Goal: Complete application form

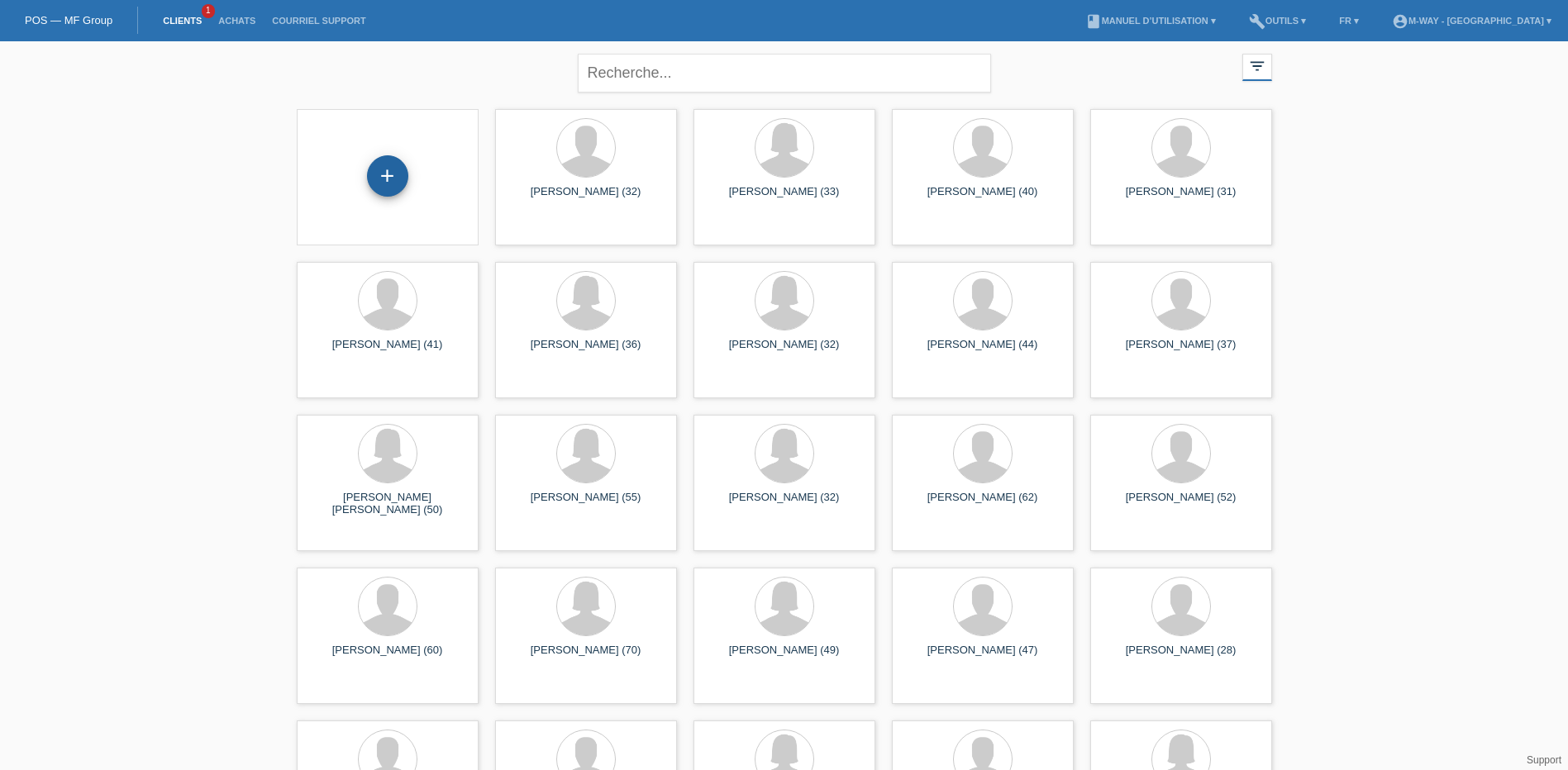
click at [394, 179] on div "+" at bounding box center [387, 176] width 41 height 41
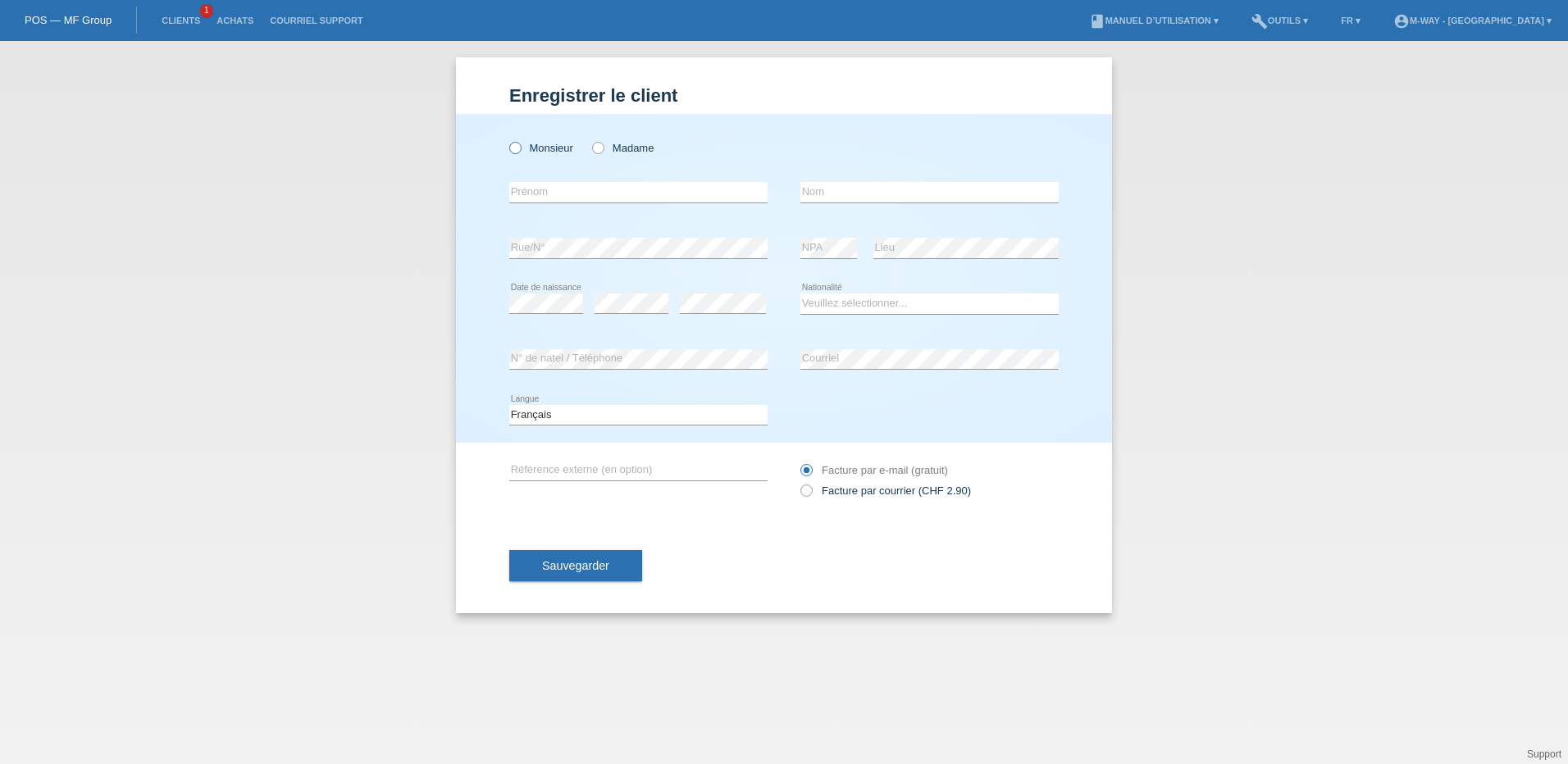
click at [507, 139] on icon at bounding box center [507, 139] width 0 height 0
click at [517, 145] on input "Monsieur" at bounding box center [514, 147] width 11 height 11
radio input "true"
click at [515, 195] on input "text" at bounding box center [638, 192] width 258 height 20
type input "[PERSON_NAME]"
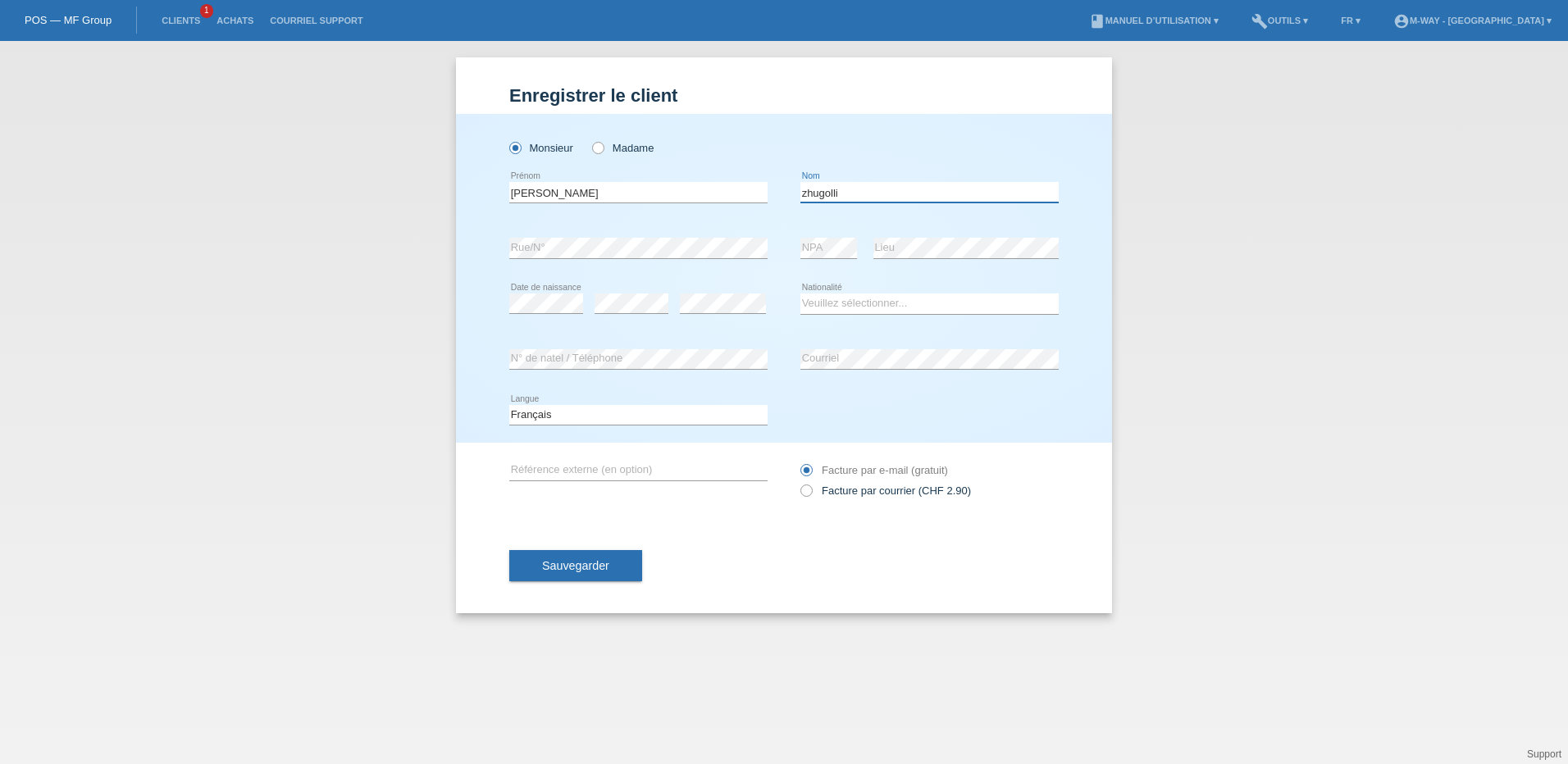
type input "zhugolli"
click at [826, 306] on select "Veuillez sélectionner... Suisse Allemagne Autriche Liechtenstein ------------ A…" at bounding box center [930, 303] width 258 height 20
select select "CH"
click at [801, 293] on select "Veuillez sélectionner... Suisse Allemagne Autriche Liechtenstein ------------ A…" at bounding box center [930, 303] width 258 height 20
click at [815, 347] on div "error Courriel" at bounding box center [930, 360] width 258 height 56
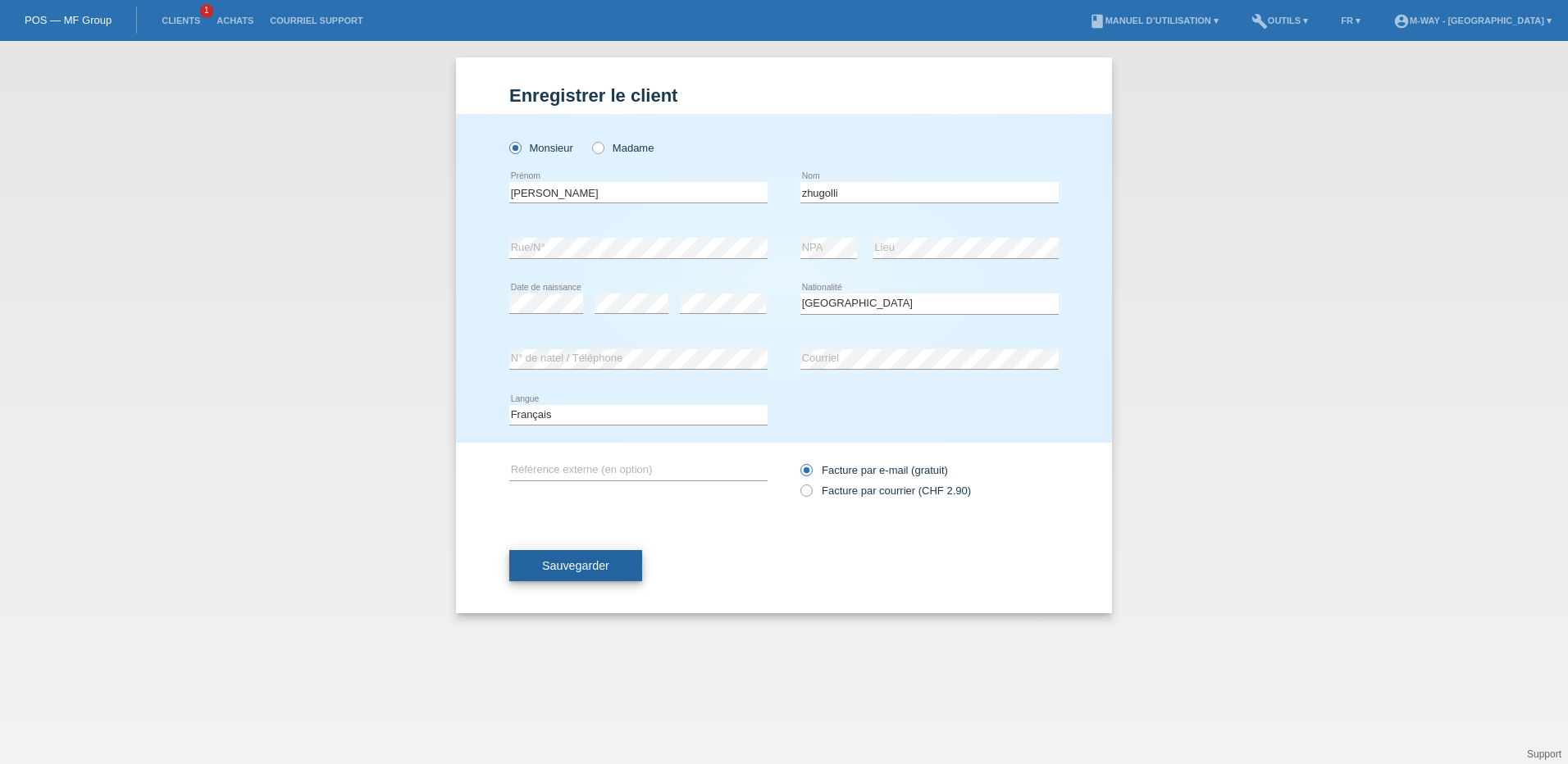
click at [593, 562] on span "Sauvegarder" at bounding box center [575, 565] width 67 height 13
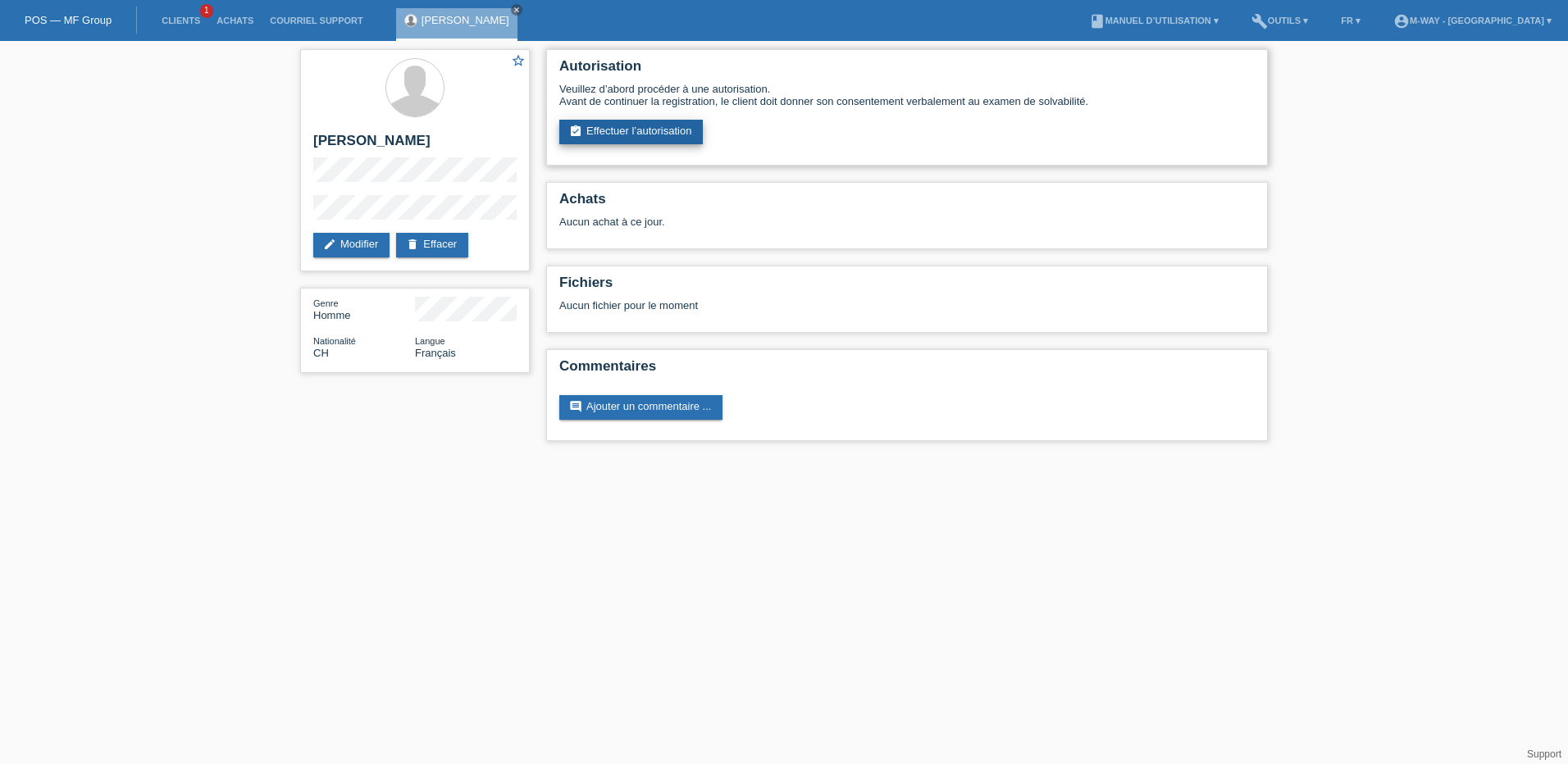
click at [622, 133] on link "assignment_turned_in Effectuer l’autorisation" at bounding box center [631, 132] width 144 height 25
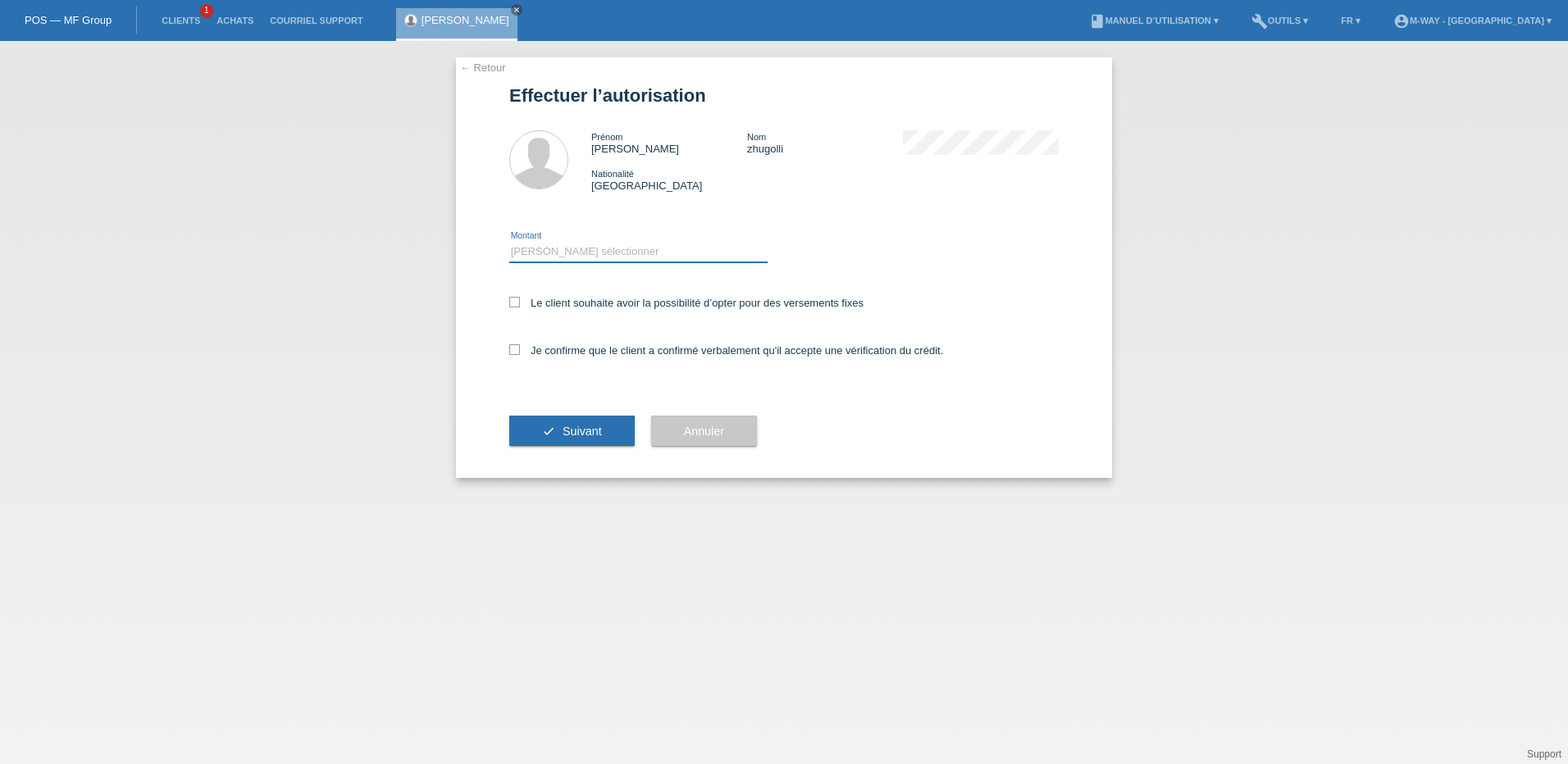
click at [547, 256] on select "Veuillez sélectionner CHF 1.00 - CHF 499.00 CHF 500.00 - CHF 1'999.00 CHF 2'000…" at bounding box center [638, 252] width 258 height 20
select select "3"
click at [509, 242] on select "Veuillez sélectionner CHF 1.00 - CHF 499.00 CHF 500.00 - CHF 1'999.00 CHF 2'000…" at bounding box center [638, 252] width 258 height 20
click at [517, 302] on icon at bounding box center [514, 302] width 11 height 11
click at [517, 302] on input "Le client souhaite avoir la possibilité d’opter pour des versements fixes" at bounding box center [514, 302] width 11 height 11
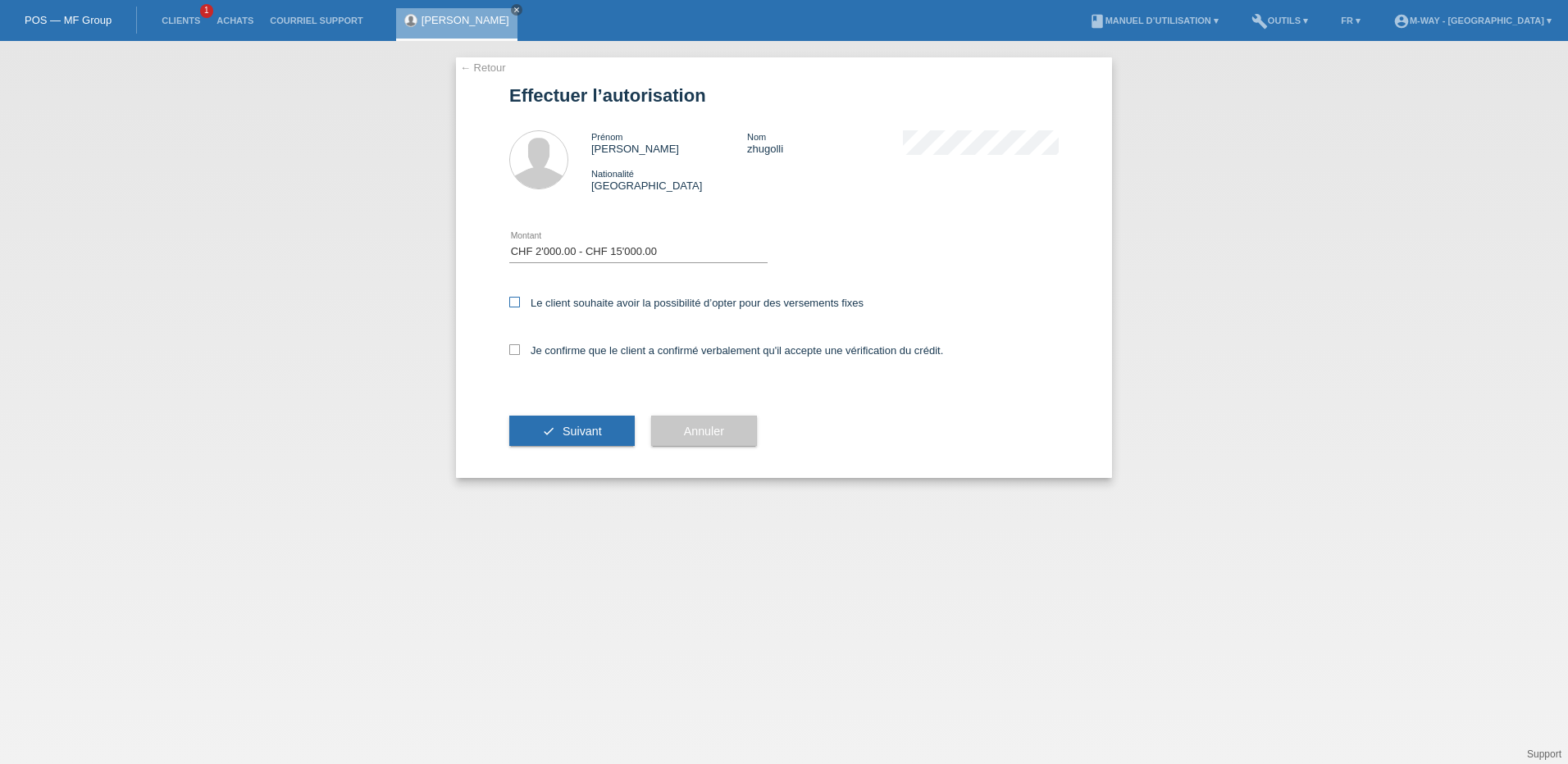
checkbox input "true"
click at [512, 349] on icon at bounding box center [514, 349] width 11 height 11
click at [512, 349] on input "Je confirme que le client a confirmé verbalement qu'il accepte une vérification…" at bounding box center [514, 349] width 11 height 11
checkbox input "true"
click at [555, 433] on button "check Suivant" at bounding box center [572, 431] width 126 height 31
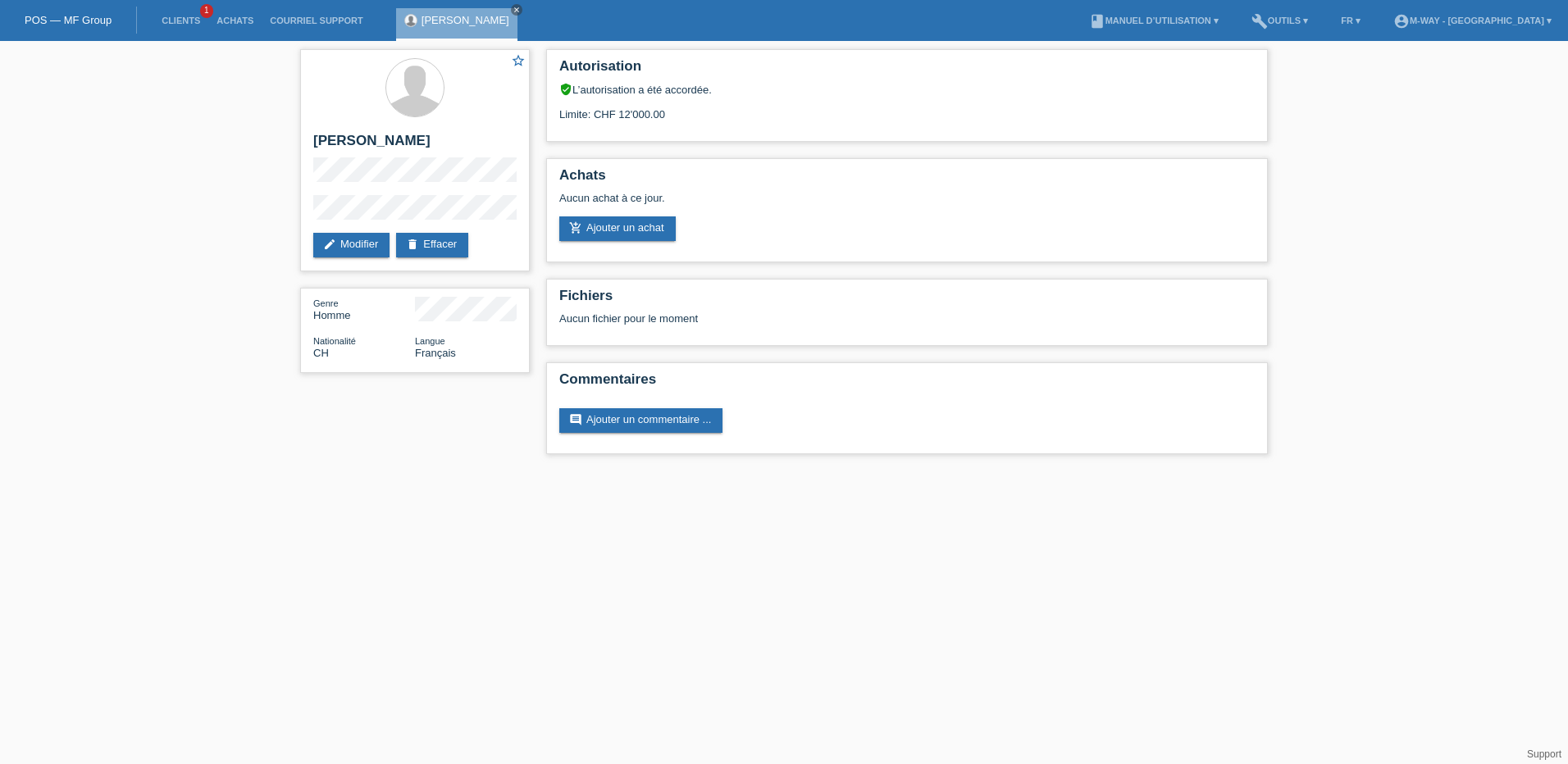
drag, startPoint x: 68, startPoint y: 27, endPoint x: 76, endPoint y: 19, distance: 11.3
click at [68, 27] on div "POS — MF Group" at bounding box center [68, 20] width 137 height 27
click at [78, 14] on link "POS — MF Group" at bounding box center [68, 20] width 87 height 12
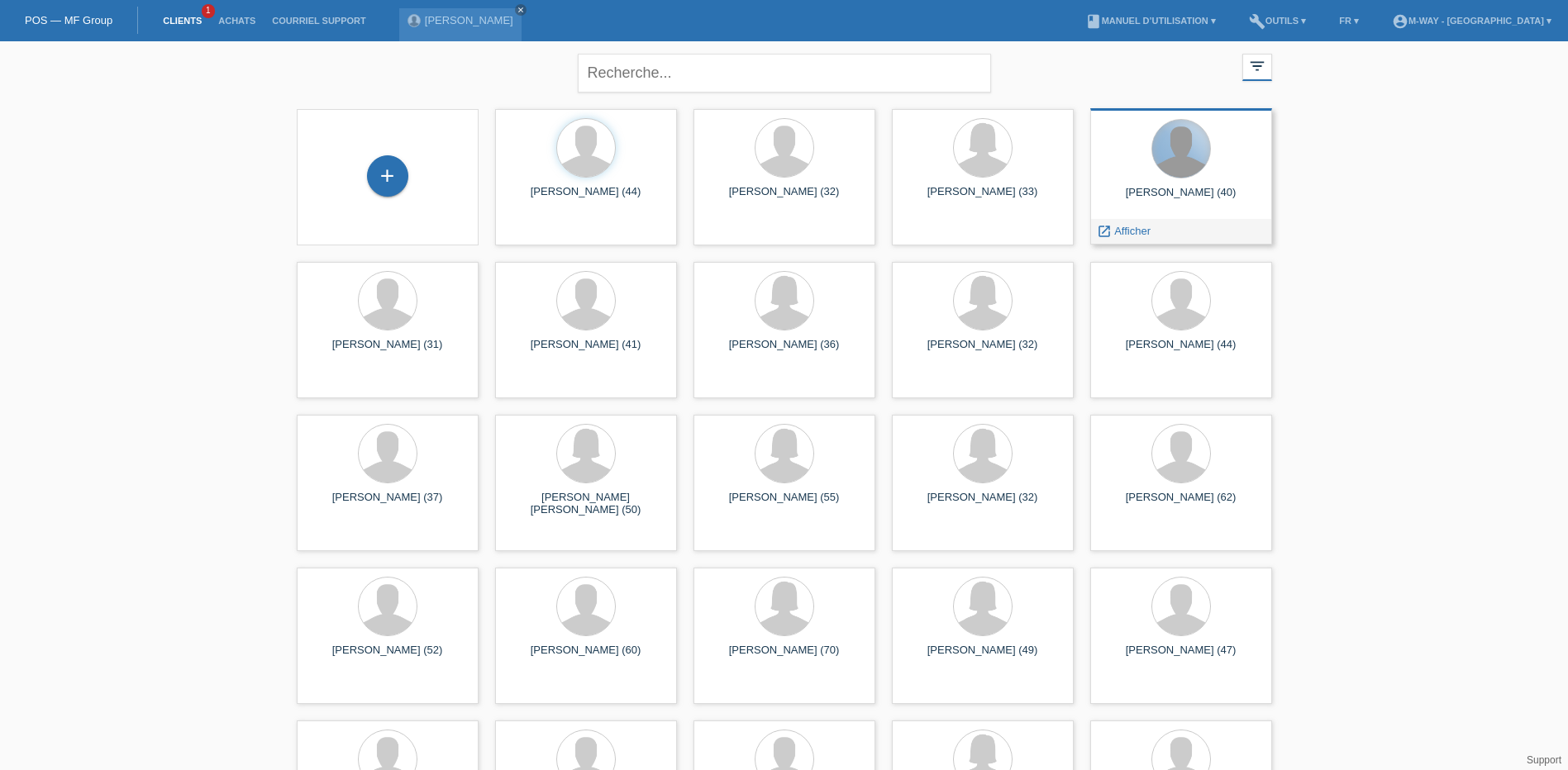
click at [1201, 156] on div at bounding box center [1182, 149] width 58 height 58
click at [1129, 228] on span "Afficher" at bounding box center [1133, 230] width 36 height 12
